Goal: Information Seeking & Learning: Understand process/instructions

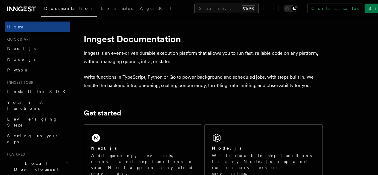
click at [194, 7] on button "Search... Ctrl+K" at bounding box center [226, 9] width 65 height 10
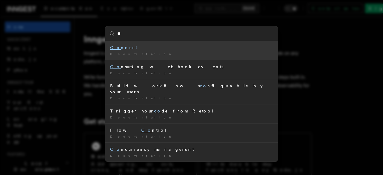
type input "*"
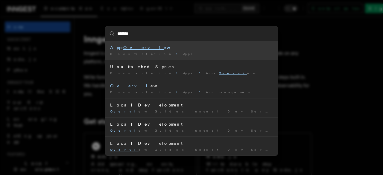
type input "********"
click at [123, 50] on mark "Overview" at bounding box center [154, 47] width 62 height 5
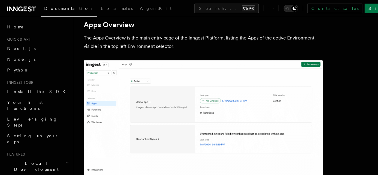
scroll to position [108, 0]
click at [194, 5] on button "Search... Ctrl+K" at bounding box center [226, 9] width 65 height 10
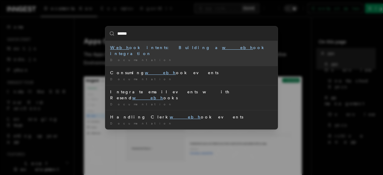
type input "*******"
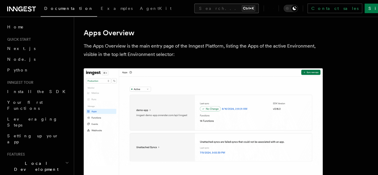
click at [194, 8] on button "Search... Ctrl+K" at bounding box center [226, 9] width 65 height 10
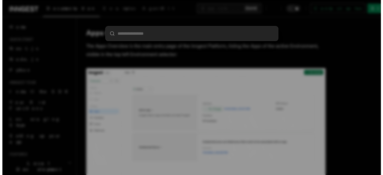
scroll to position [91, 0]
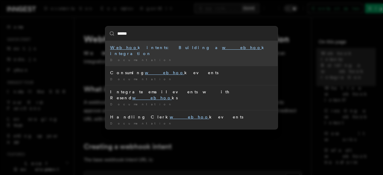
type input "*******"
click at [129, 58] on span "Documentation" at bounding box center [141, 60] width 63 height 4
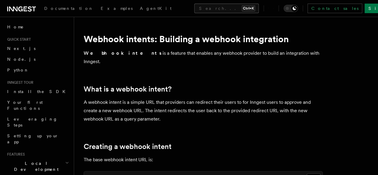
click at [194, 7] on button "Search... Ctrl+K" at bounding box center [226, 9] width 65 height 10
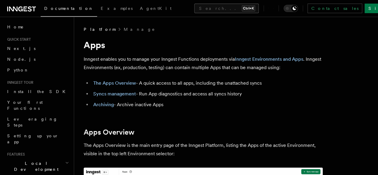
click at [194, 7] on button "Search... Ctrl+K" at bounding box center [226, 9] width 65 height 10
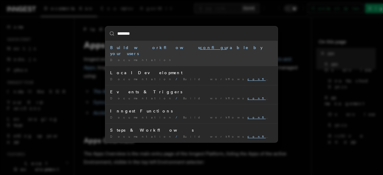
type input "*********"
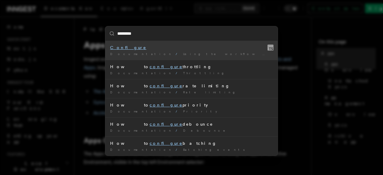
click at [130, 56] on div "Documentation / Using the workflow engine /" at bounding box center [191, 54] width 163 height 4
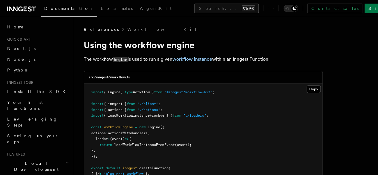
click at [194, 8] on button "Search... Ctrl+K" at bounding box center [226, 9] width 65 height 10
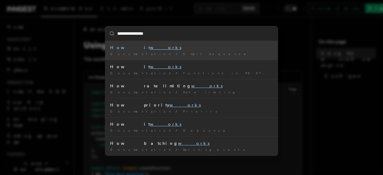
type input "**********"
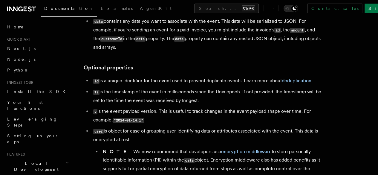
scroll to position [110, 0]
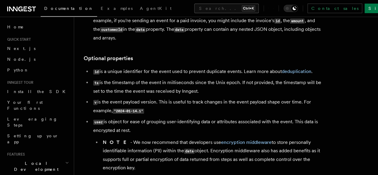
click at [194, 8] on button "Search... Ctrl+K" at bounding box center [226, 9] width 65 height 10
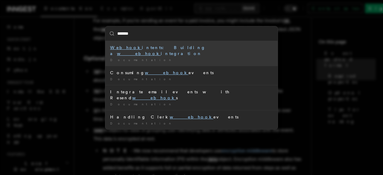
type input "********"
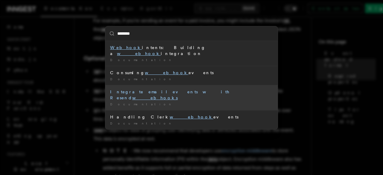
click at [167, 89] on div "Integrate email events with Resend webhooks" at bounding box center [191, 95] width 163 height 12
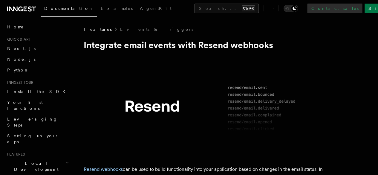
click at [337, 10] on link "Contact sales" at bounding box center [335, 9] width 55 height 10
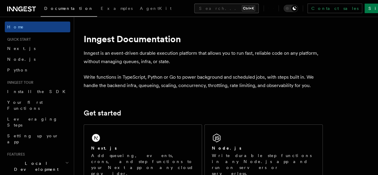
click at [194, 6] on button "Search... Ctrl+K" at bounding box center [226, 9] width 65 height 10
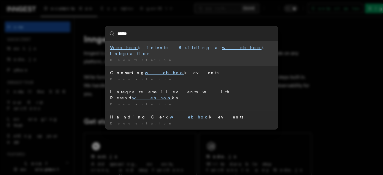
type input "*******"
click at [158, 49] on div "Webhook intents: Building a webhook integration" at bounding box center [191, 51] width 163 height 12
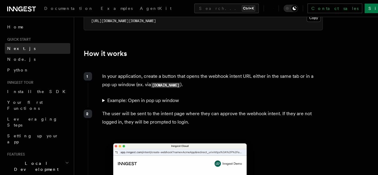
click at [16, 46] on span "Next.js" at bounding box center [21, 48] width 28 height 5
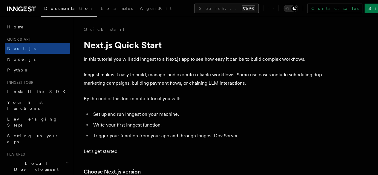
click at [194, 4] on button "Search... Ctrl+K" at bounding box center [226, 9] width 65 height 10
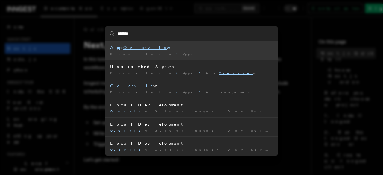
type input "********"
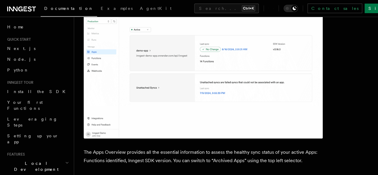
scroll to position [159, 0]
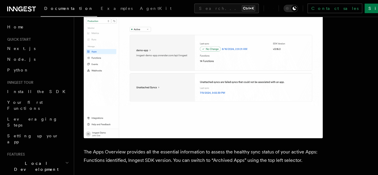
click at [134, 113] on img at bounding box center [203, 73] width 239 height 130
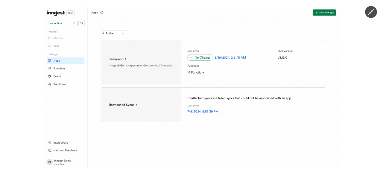
click at [59, 84] on img at bounding box center [191, 87] width 295 height 160
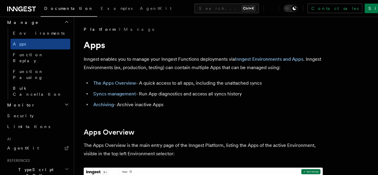
scroll to position [369, 0]
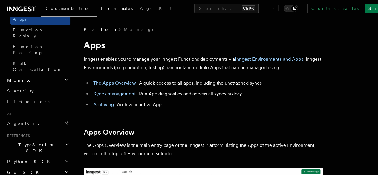
click at [101, 8] on span "Examples" at bounding box center [117, 8] width 32 height 5
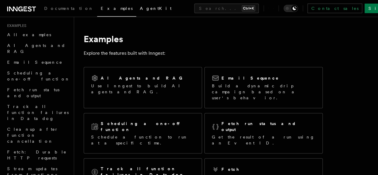
click at [140, 7] on span "AgentKit" at bounding box center [156, 8] width 32 height 5
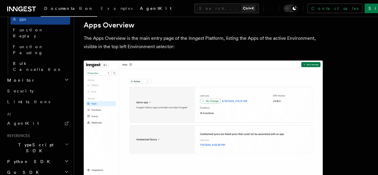
scroll to position [108, 0]
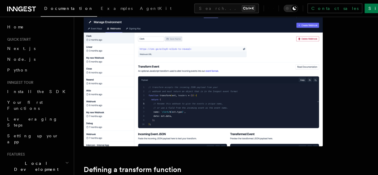
scroll to position [273, 0]
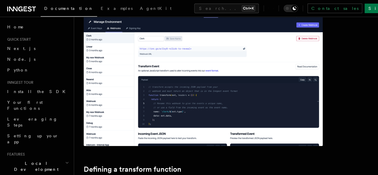
click at [0, 0] on span "Consuming webhook events" at bounding box center [0, 0] width 0 height 0
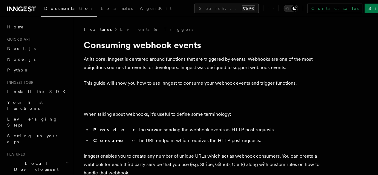
scroll to position [46, 0]
click at [0, 0] on span "Building webhook integrations" at bounding box center [0, 0] width 0 height 0
click at [236, 42] on h1 "Consuming webhook events" at bounding box center [203, 44] width 239 height 11
click at [194, 5] on button "Search... Ctrl+K" at bounding box center [226, 9] width 65 height 10
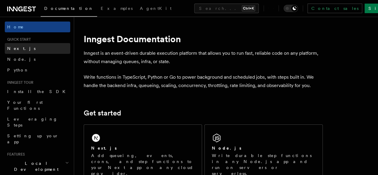
click at [10, 51] on link "Next.js" at bounding box center [37, 48] width 65 height 11
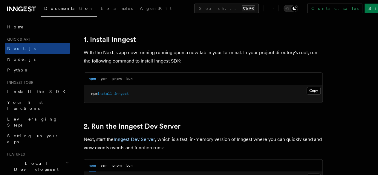
scroll to position [327, 0]
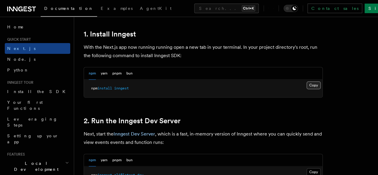
click at [307, 89] on button "Copy Copied" at bounding box center [314, 85] width 14 height 8
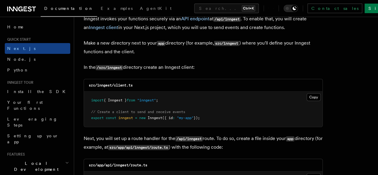
scroll to position [729, 0]
click at [307, 94] on button "Copy Copied" at bounding box center [314, 97] width 14 height 8
